Goal: Find specific page/section: Find specific page/section

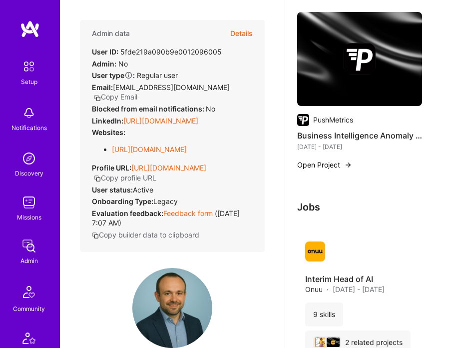
scroll to position [5058, 0]
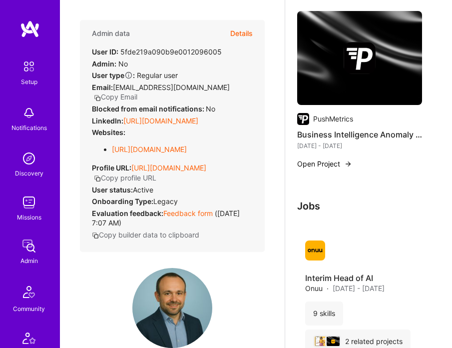
click at [305, 117] on img at bounding box center [303, 119] width 12 height 12
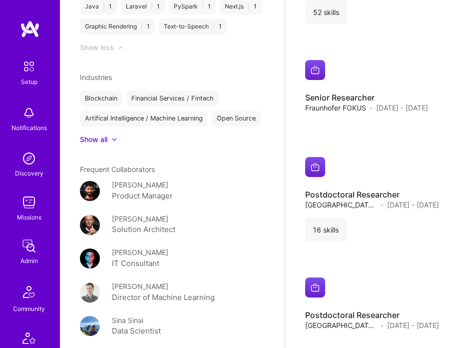
scroll to position [1699, 0]
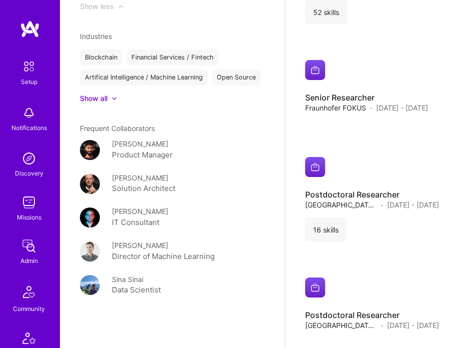
click at [90, 248] on img at bounding box center [90, 251] width 20 height 20
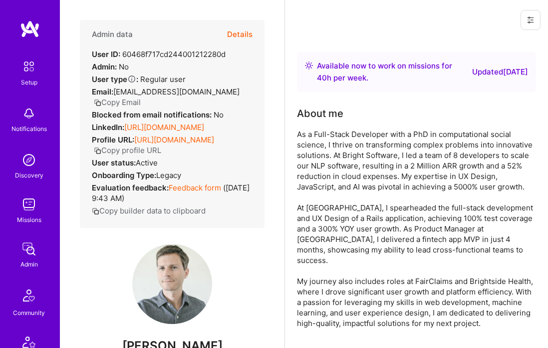
scroll to position [293, 0]
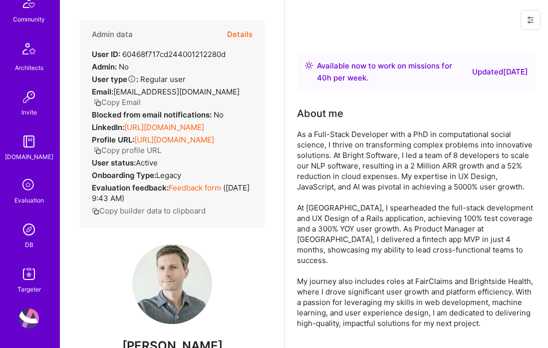
click at [20, 244] on link "DB" at bounding box center [29, 234] width 62 height 30
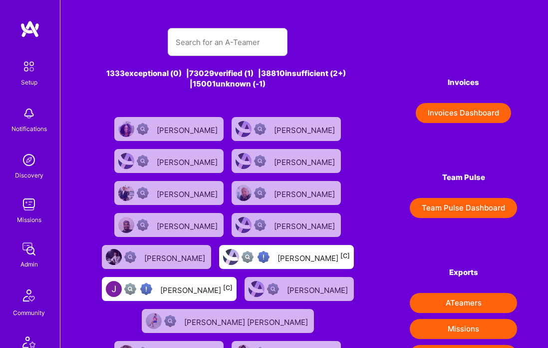
click at [215, 43] on input "text" at bounding box center [228, 41] width 104 height 25
paste input "[PERSON_NAME]"
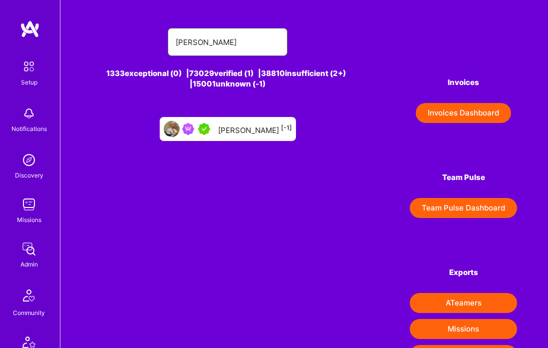
type input "[PERSON_NAME]"
click at [231, 120] on div "[PERSON_NAME] [-1]" at bounding box center [228, 129] width 136 height 24
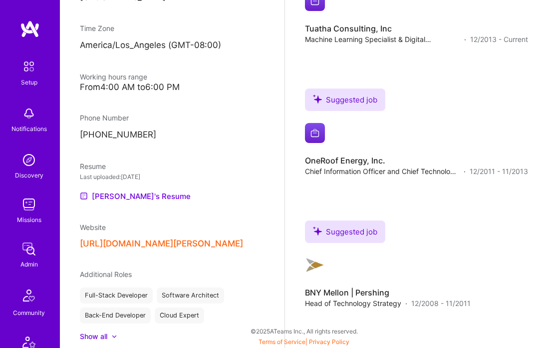
scroll to position [519, 0]
click at [152, 201] on link "[PERSON_NAME]'s Resume" at bounding box center [135, 195] width 111 height 12
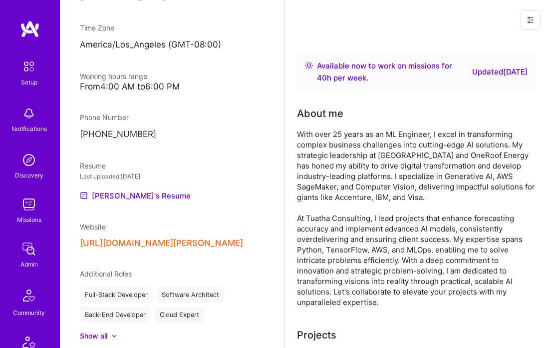
scroll to position [0, 0]
